Goal: Transaction & Acquisition: Purchase product/service

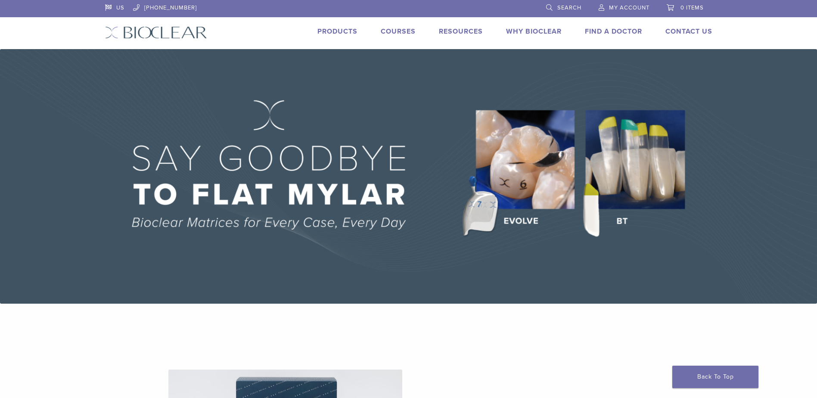
click at [569, 9] on span "Search" at bounding box center [569, 7] width 24 height 7
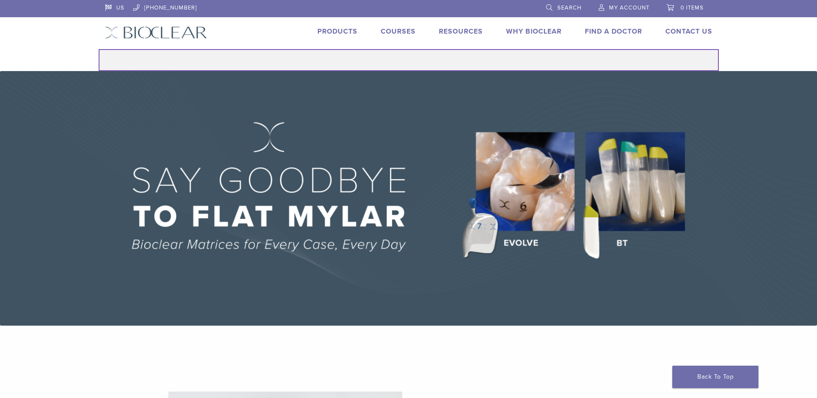
click at [474, 61] on input "Search for:" at bounding box center [409, 60] width 620 height 22
type input "******"
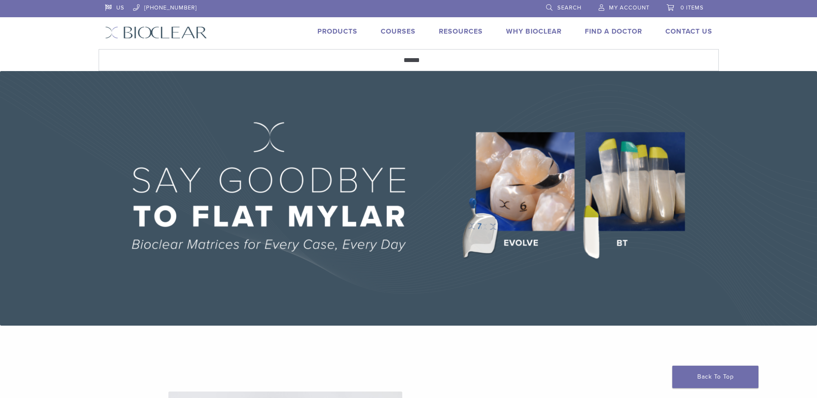
click at [330, 35] on link "Products" at bounding box center [337, 31] width 40 height 9
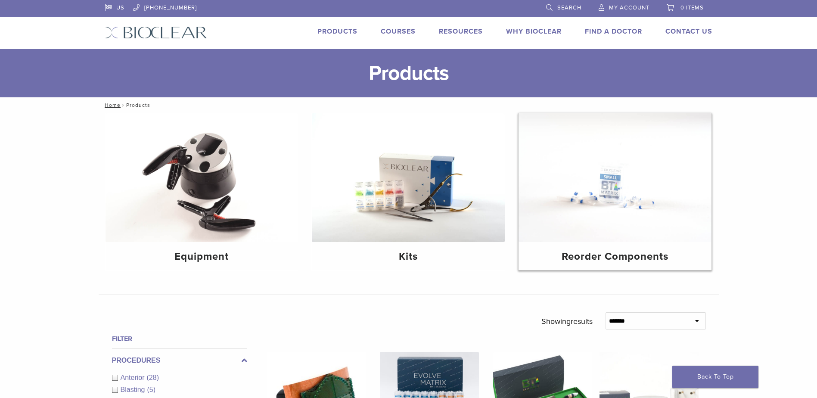
click at [651, 212] on img at bounding box center [615, 177] width 193 height 129
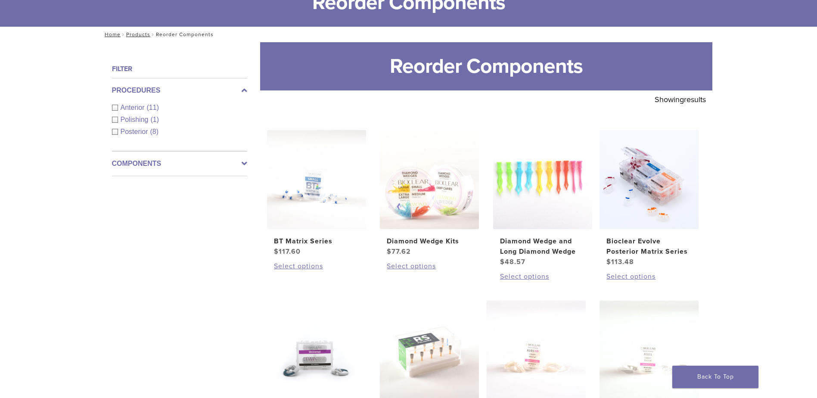
scroll to position [71, 0]
